Goal: Find specific page/section: Find specific page/section

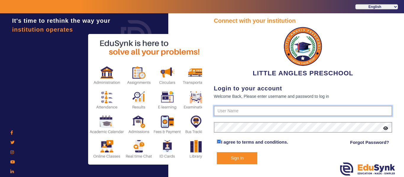
type input "9764614644"
click at [246, 159] on button "Sign In" at bounding box center [237, 158] width 40 height 12
click at [387, 129] on icon at bounding box center [385, 128] width 5 height 4
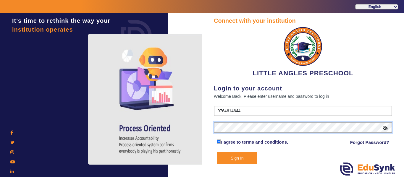
click at [190, 128] on div "It's time to rethink the way your institution operates Connect with your instit…" at bounding box center [202, 101] width 404 height 177
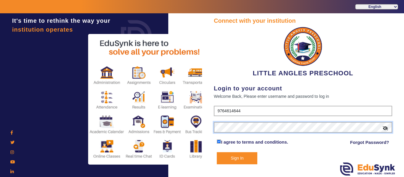
click at [190, 129] on div "It's time to rethink the way your institution operates Connect with your instit…" at bounding box center [202, 101] width 404 height 177
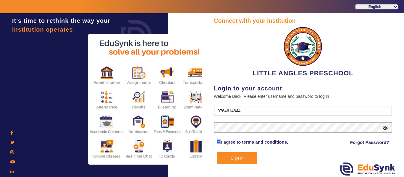
click at [245, 163] on button "Sign In" at bounding box center [237, 158] width 40 height 12
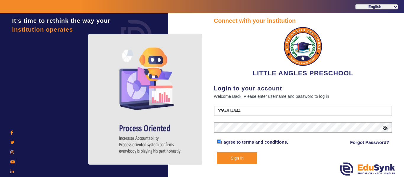
click at [246, 155] on button "Sign In" at bounding box center [237, 158] width 40 height 12
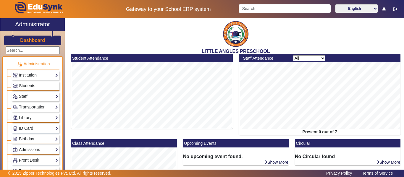
click at [35, 85] on link "Students" at bounding box center [36, 85] width 46 height 7
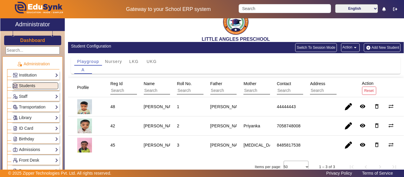
scroll to position [19, 0]
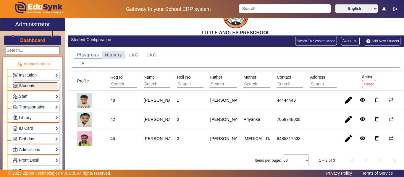
click at [115, 55] on span "Nursery" at bounding box center [113, 55] width 17 height 4
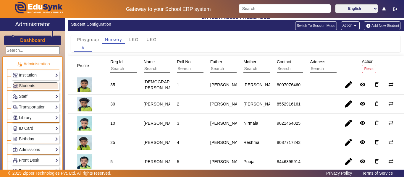
scroll to position [0, 0]
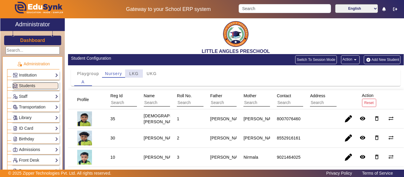
click at [134, 76] on span "LKG" at bounding box center [133, 74] width 9 height 4
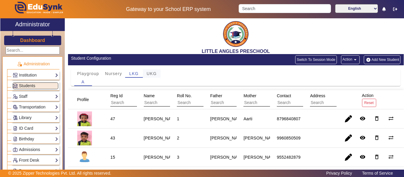
click at [155, 75] on span "UKG" at bounding box center [152, 74] width 10 height 4
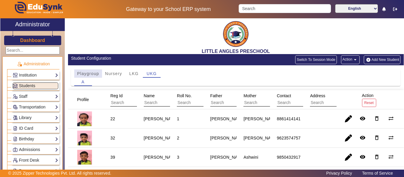
click at [90, 76] on span "Playgroup" at bounding box center [88, 74] width 22 height 4
